Goal: Information Seeking & Learning: Learn about a topic

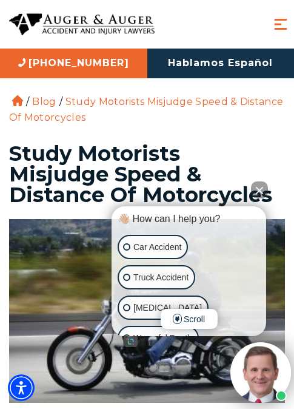
click at [259, 186] on button "Close Intaker Chat Widget" at bounding box center [259, 189] width 17 height 17
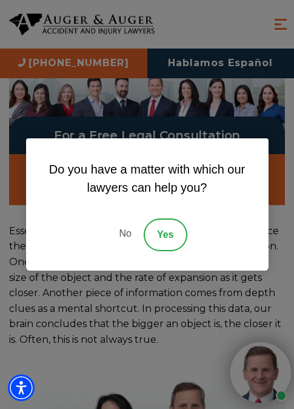
scroll to position [773, 0]
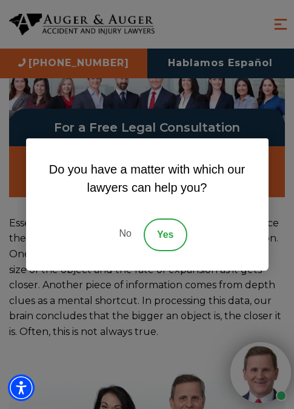
click at [124, 236] on link "No" at bounding box center [125, 234] width 36 height 33
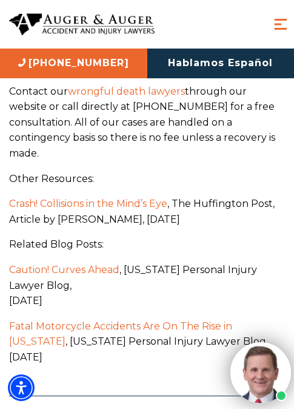
scroll to position [2380, 0]
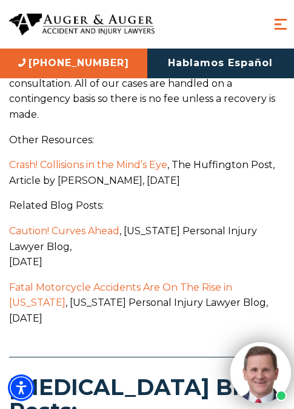
click at [135, 159] on link "Crash! Collisions in the Mind’s Eye" at bounding box center [88, 165] width 158 height 12
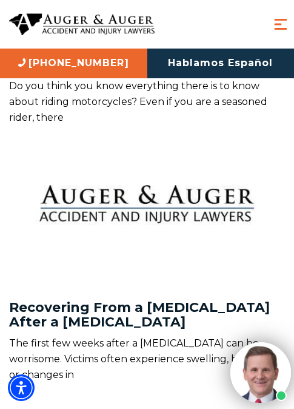
scroll to position [0, 0]
